Goal: Transaction & Acquisition: Purchase product/service

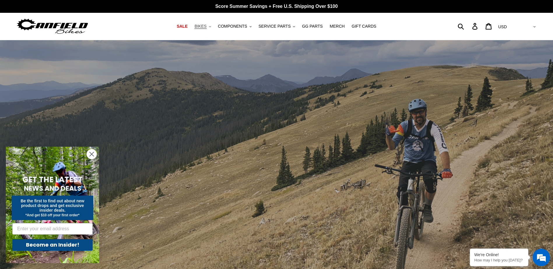
click at [206, 26] on span "BIKES" at bounding box center [201, 26] width 12 height 5
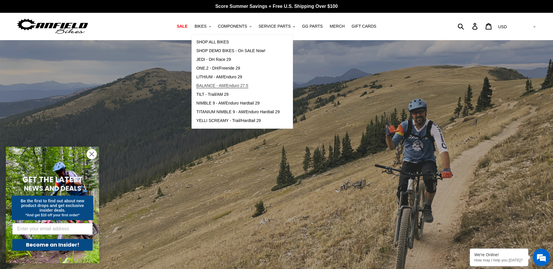
click at [223, 83] on span "BALANCE - AM/Enduro 27.5" at bounding box center [222, 85] width 52 height 5
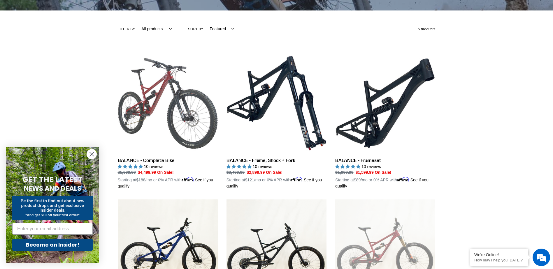
scroll to position [117, 0]
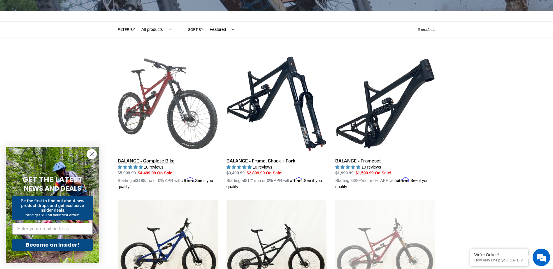
click at [165, 133] on link "BALANCE - Complete Bike" at bounding box center [168, 122] width 100 height 136
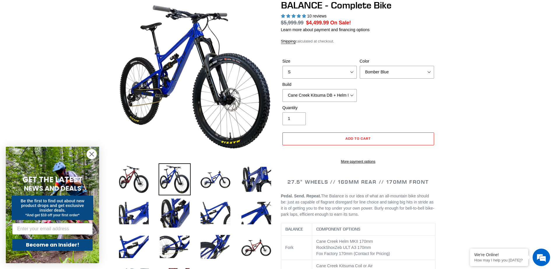
scroll to position [58, 0]
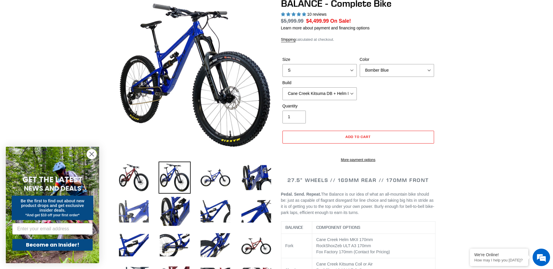
click at [139, 221] on img at bounding box center [134, 212] width 32 height 32
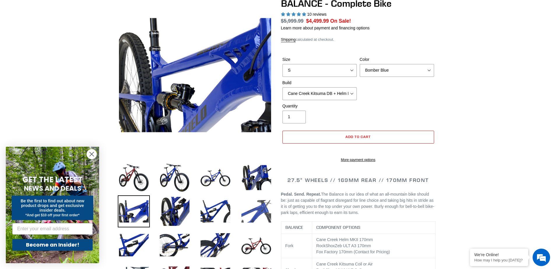
click at [253, 215] on img at bounding box center [256, 212] width 32 height 32
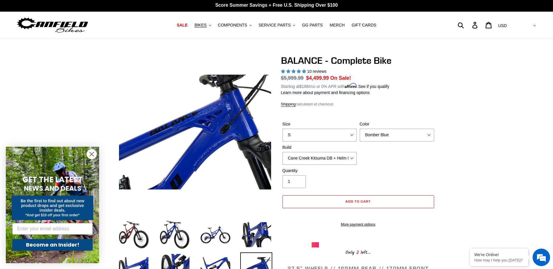
scroll to position [0, 0]
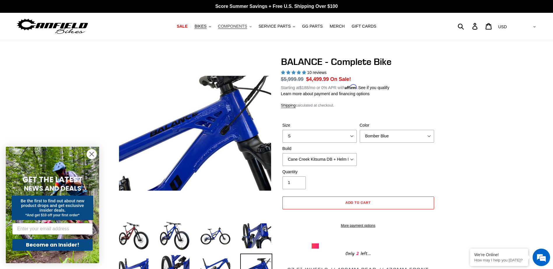
click at [246, 28] on span "COMPONENTS" at bounding box center [232, 26] width 29 height 5
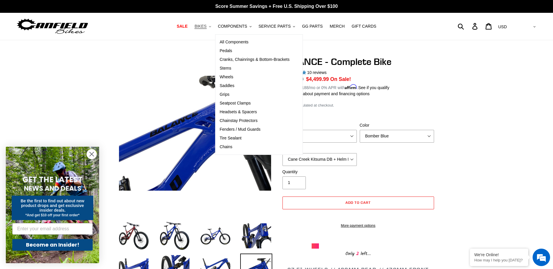
click at [206, 28] on span "BIKES" at bounding box center [201, 26] width 12 height 5
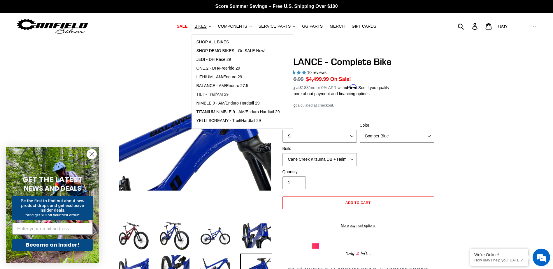
click at [215, 94] on span "TILT - Trail/AM 29" at bounding box center [212, 94] width 32 height 5
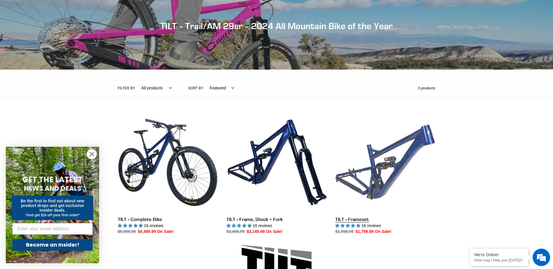
scroll to position [87, 0]
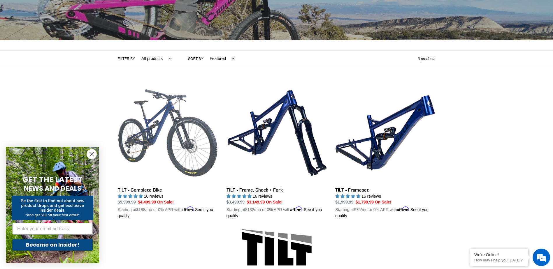
click at [175, 134] on link "TILT - Complete Bike" at bounding box center [168, 151] width 100 height 136
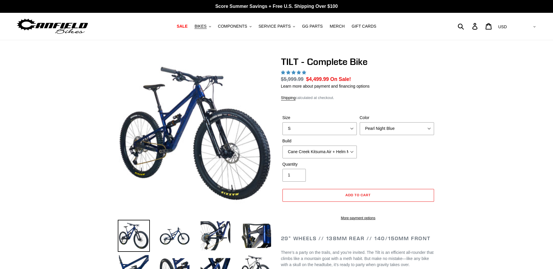
select select "highest-rating"
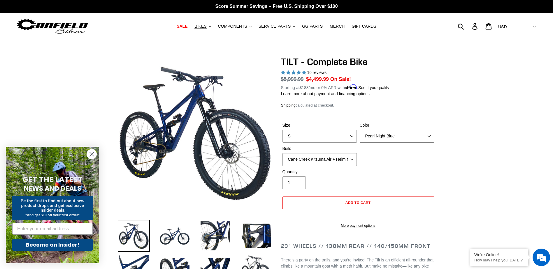
click at [397, 141] on select "Pearl Night Blue Stealth Silver Raw" at bounding box center [397, 136] width 74 height 13
drag, startPoint x: 466, startPoint y: 155, endPoint x: 244, endPoint y: 128, distance: 224.2
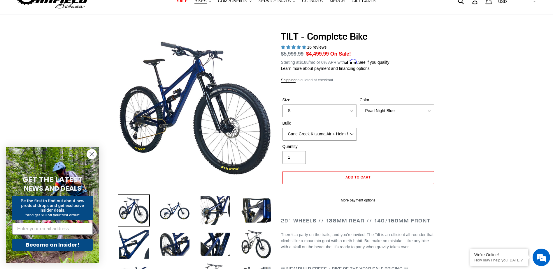
scroll to position [58, 0]
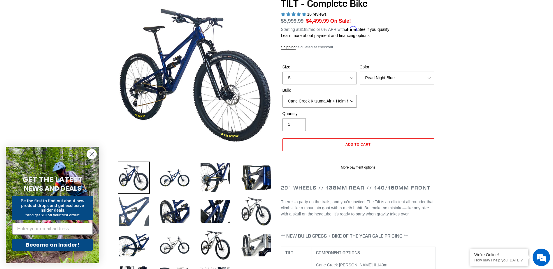
click at [141, 213] on img at bounding box center [134, 212] width 32 height 32
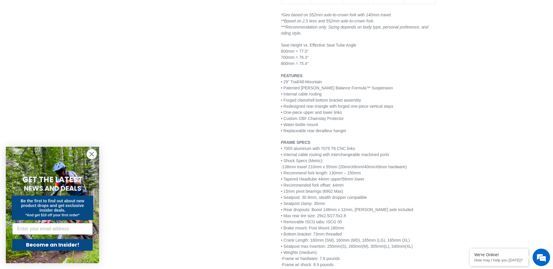
scroll to position [838, 0]
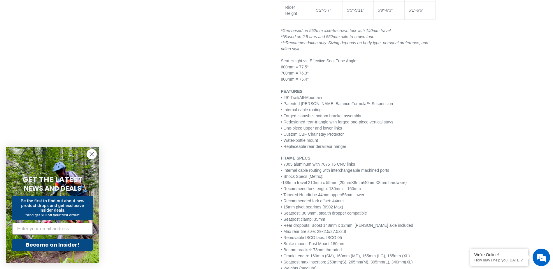
click at [92, 155] on icon "Close dialog" at bounding box center [92, 155] width 4 height 4
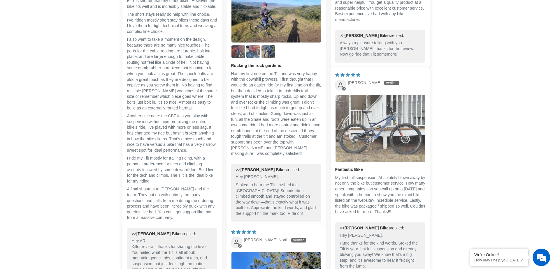
scroll to position [1568, 0]
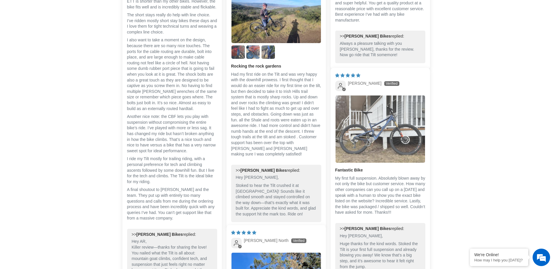
click at [387, 139] on img "Link to user picture 1" at bounding box center [381, 129] width 90 height 67
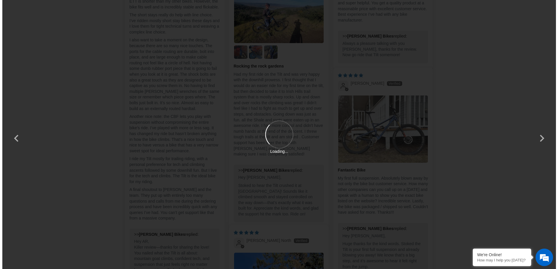
scroll to position [0, 0]
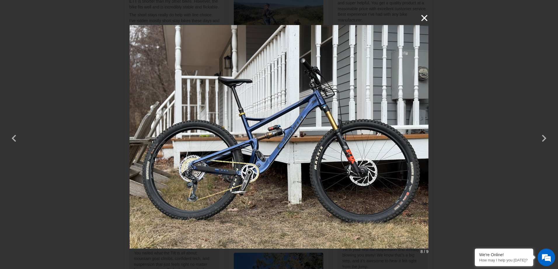
click at [425, 17] on button "×" at bounding box center [421, 18] width 14 height 14
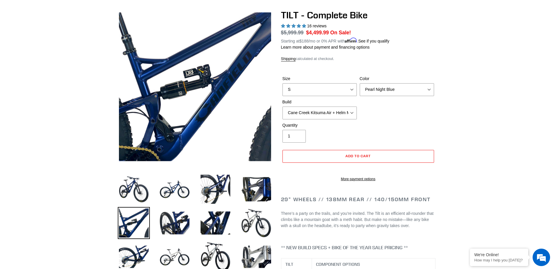
scroll to position [44, 0]
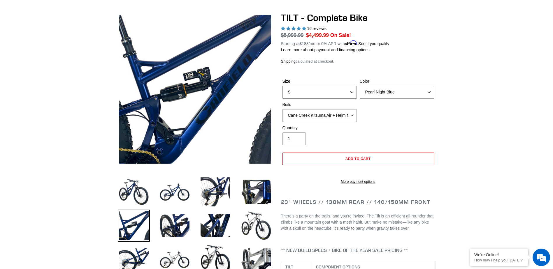
click at [330, 91] on select "S M L" at bounding box center [320, 92] width 74 height 13
select select "L"
click at [283, 86] on select "S M L" at bounding box center [320, 92] width 74 height 13
click at [380, 93] on select "Pearl Night Blue Stealth Silver Raw" at bounding box center [397, 92] width 74 height 13
click at [360, 86] on select "Pearl Night Blue Stealth Silver Raw" at bounding box center [397, 92] width 74 height 13
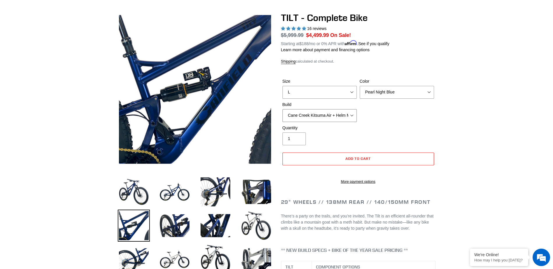
click at [341, 114] on select "Cane Creek Kitsuma Air + Helm MKII 140 + SRAM GX Cane Creek Kitsuma Air + Helm …" at bounding box center [320, 115] width 74 height 13
select select "Fox Float X + 36 SL Factory Grip X 140 + Shimano XT"
click at [283, 109] on select "Cane Creek Kitsuma Air + Helm MKII 140 + SRAM GX Cane Creek Kitsuma Air + Helm …" at bounding box center [320, 115] width 74 height 13
